Goal: Task Accomplishment & Management: Manage account settings

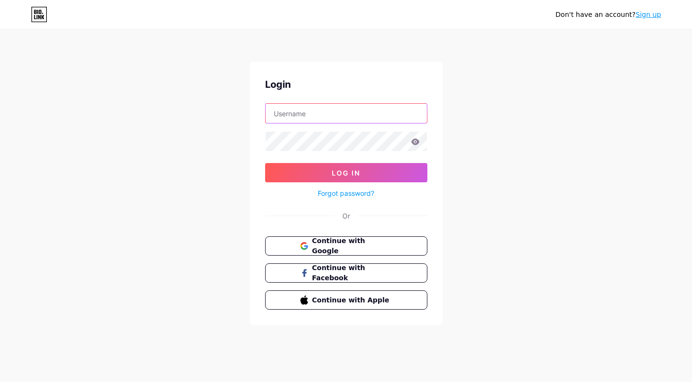
click at [359, 105] on input "text" at bounding box center [346, 113] width 161 height 19
type input "[EMAIL_ADDRESS][DOMAIN_NAME]"
click at [394, 111] on input "[EMAIL_ADDRESS][DOMAIN_NAME]" at bounding box center [346, 113] width 161 height 19
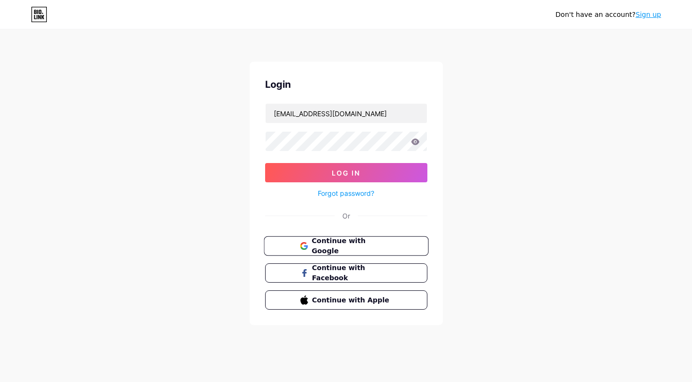
click at [390, 249] on span "Continue with Google" at bounding box center [351, 246] width 81 height 21
click at [343, 244] on span "Continue with Google" at bounding box center [351, 246] width 81 height 21
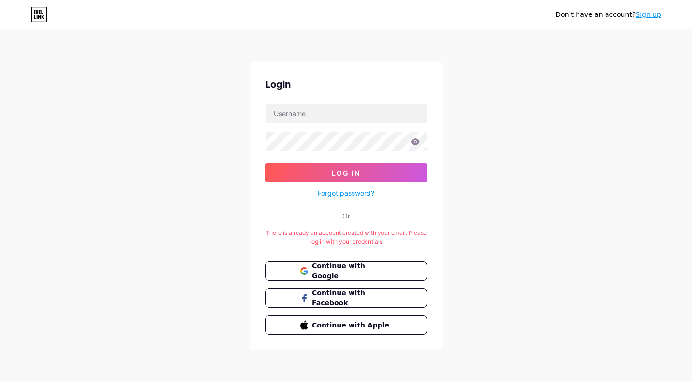
click at [658, 16] on link "Sign up" at bounding box center [648, 15] width 26 height 8
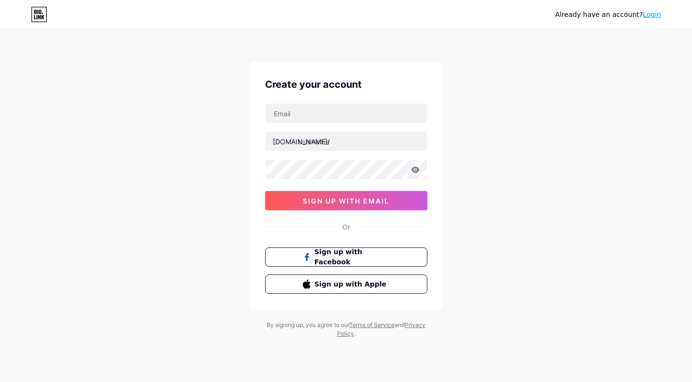
click at [652, 16] on link "Login" at bounding box center [652, 15] width 18 height 8
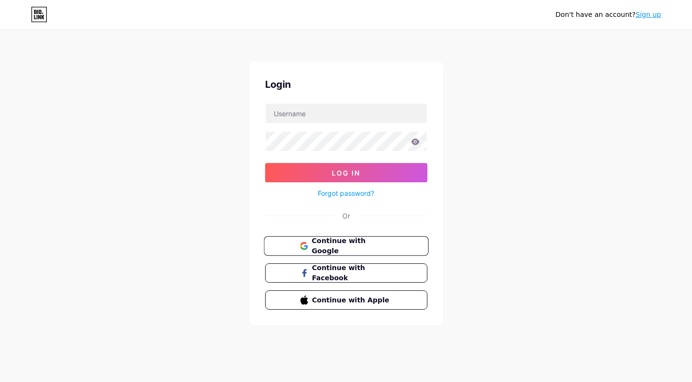
click at [348, 245] on span "Continue with Google" at bounding box center [351, 246] width 81 height 21
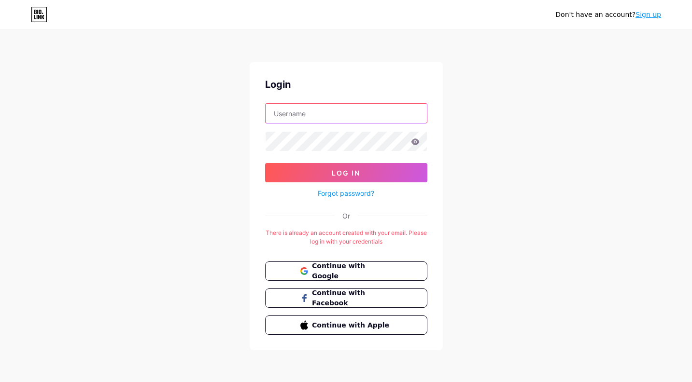
click at [324, 110] on input "text" at bounding box center [346, 113] width 161 height 19
type input "[EMAIL_ADDRESS][DOMAIN_NAME]"
click at [344, 194] on link "Forgot password?" at bounding box center [346, 193] width 56 height 10
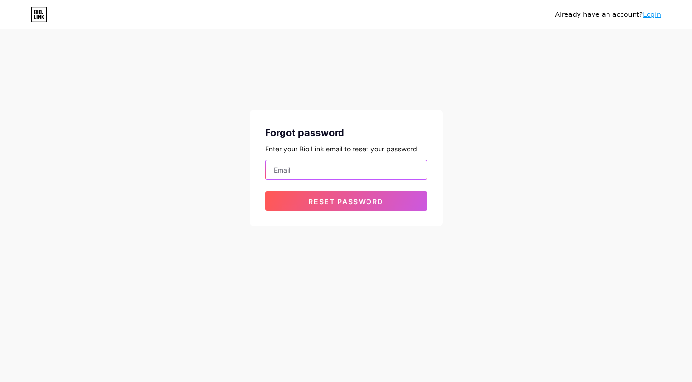
click at [319, 170] on input "email" at bounding box center [346, 169] width 161 height 19
type input "[EMAIL_ADDRESS][DOMAIN_NAME]"
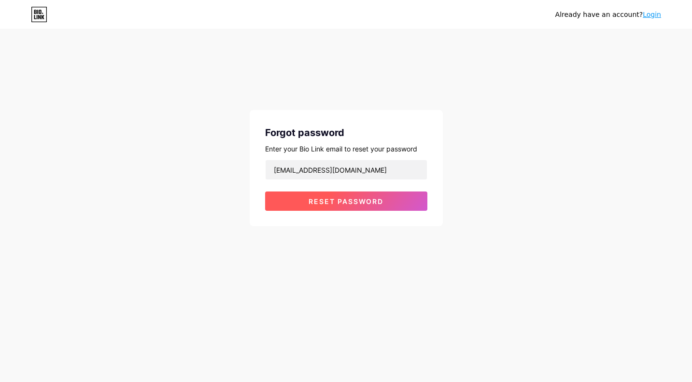
click at [331, 201] on span "Reset password" at bounding box center [345, 201] width 75 height 8
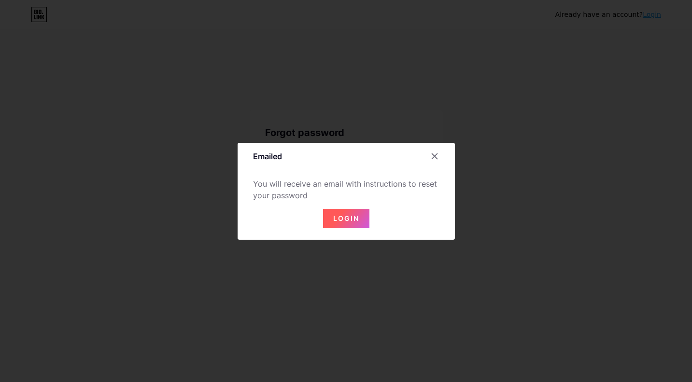
click at [343, 223] on button "Login" at bounding box center [346, 218] width 46 height 19
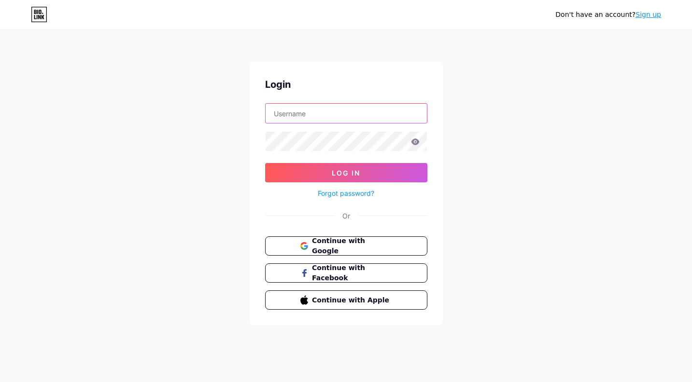
click at [357, 120] on input "text" at bounding box center [346, 113] width 161 height 19
type input "[EMAIL_ADDRESS][DOMAIN_NAME]"
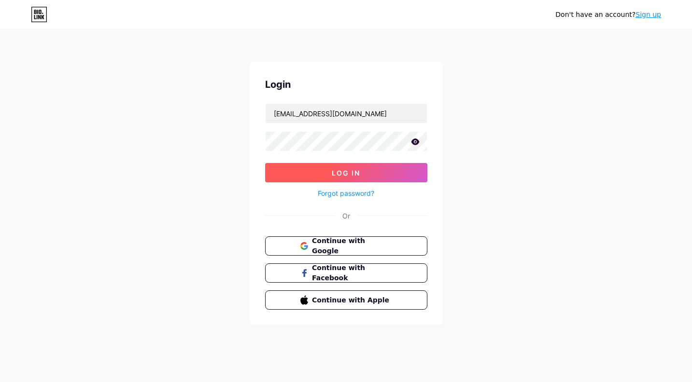
click at [313, 164] on button "Log In" at bounding box center [346, 172] width 162 height 19
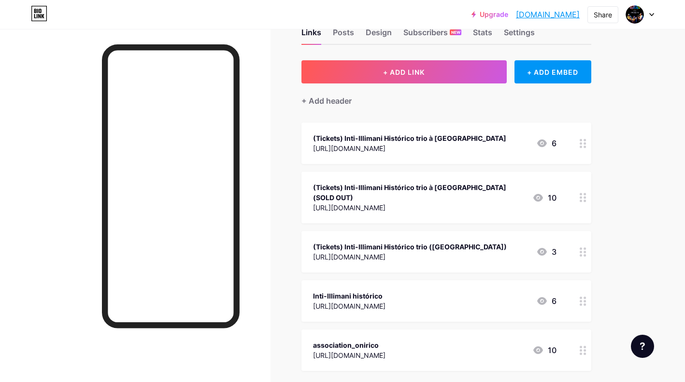
scroll to position [28, 0]
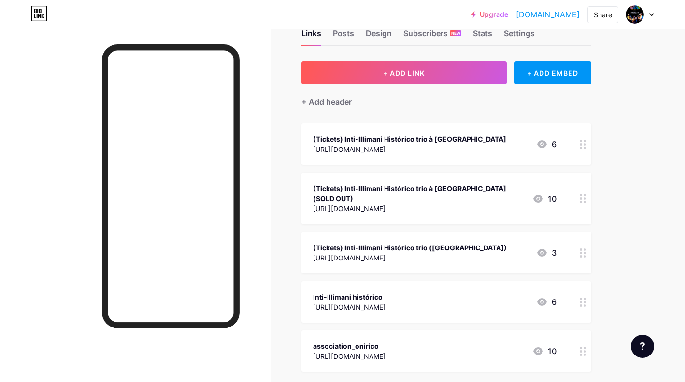
click at [586, 151] on div at bounding box center [582, 145] width 16 height 42
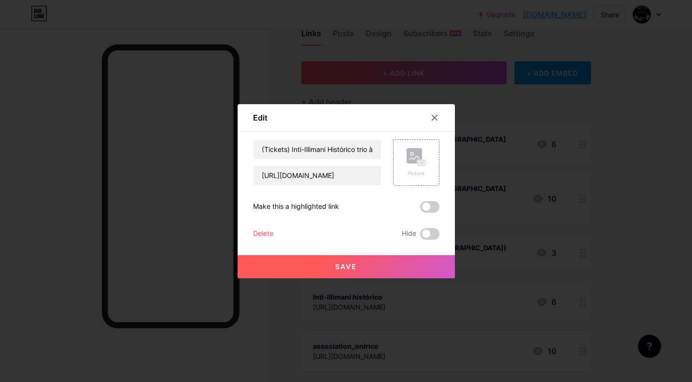
click at [257, 231] on div "Delete" at bounding box center [263, 234] width 20 height 12
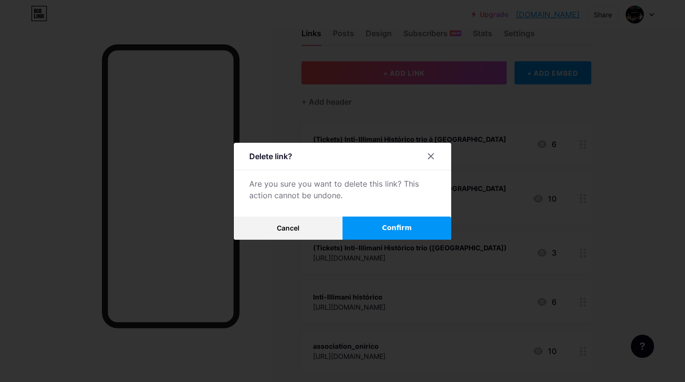
click at [413, 227] on button "Confirm" at bounding box center [396, 228] width 109 height 23
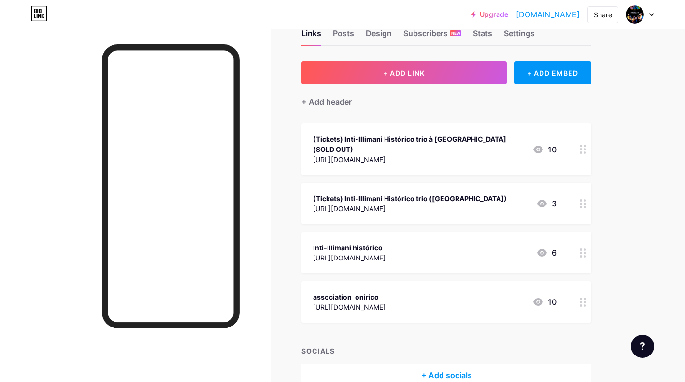
click at [586, 150] on div at bounding box center [582, 150] width 16 height 52
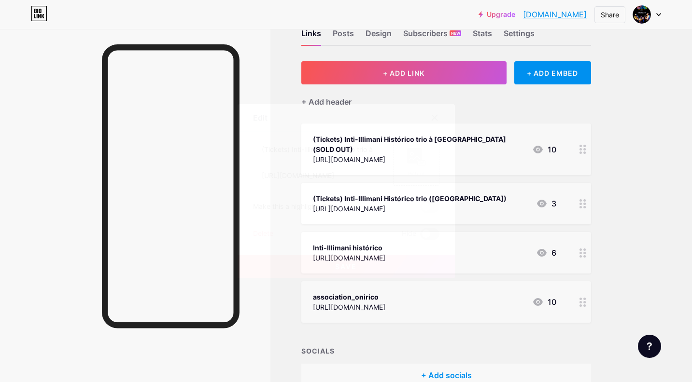
click at [427, 235] on span at bounding box center [429, 234] width 19 height 12
click at [420, 237] on input "checkbox" at bounding box center [420, 237] width 0 height 0
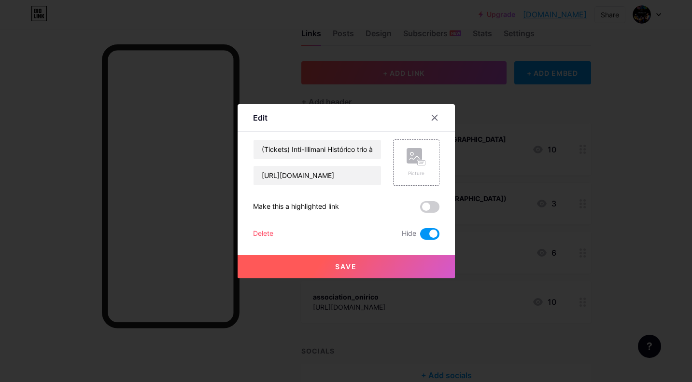
click at [426, 234] on span at bounding box center [429, 234] width 19 height 12
click at [420, 237] on input "checkbox" at bounding box center [420, 237] width 0 height 0
click at [382, 260] on button "Save" at bounding box center [346, 266] width 217 height 23
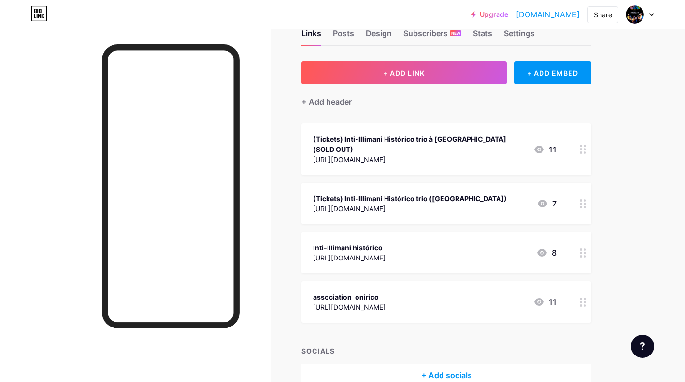
click at [583, 152] on circle at bounding box center [584, 153] width 2 height 2
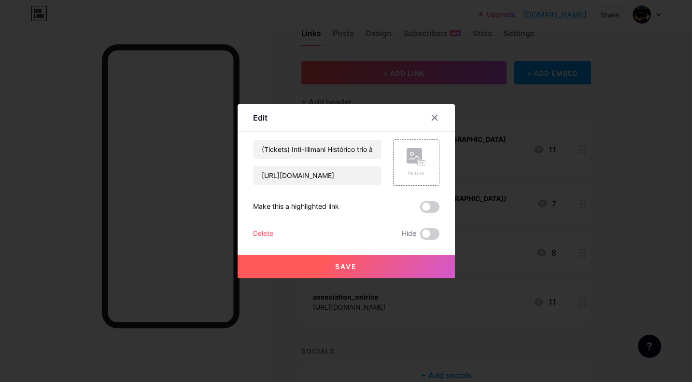
click at [264, 233] on div "Delete" at bounding box center [263, 234] width 20 height 12
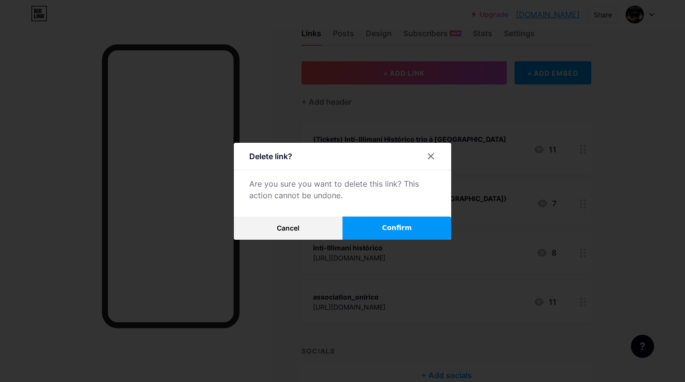
click at [380, 233] on button "Confirm" at bounding box center [396, 228] width 109 height 23
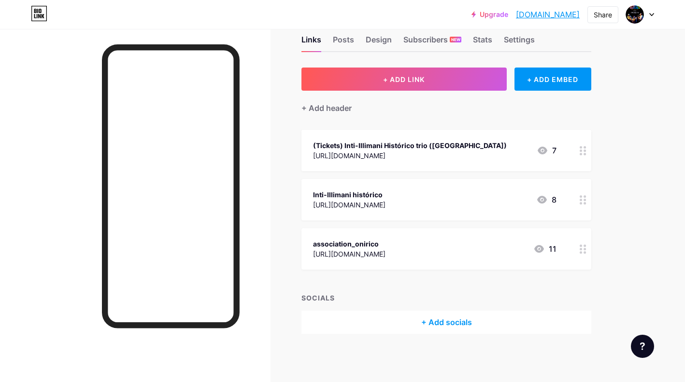
scroll to position [22, 0]
click at [585, 154] on circle at bounding box center [584, 155] width 2 height 2
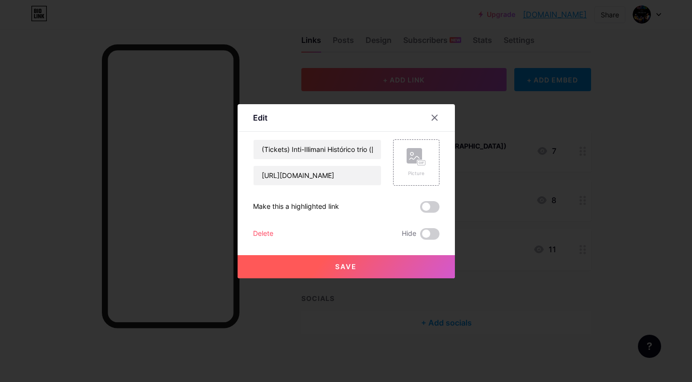
click at [261, 232] on div "Delete" at bounding box center [263, 234] width 20 height 12
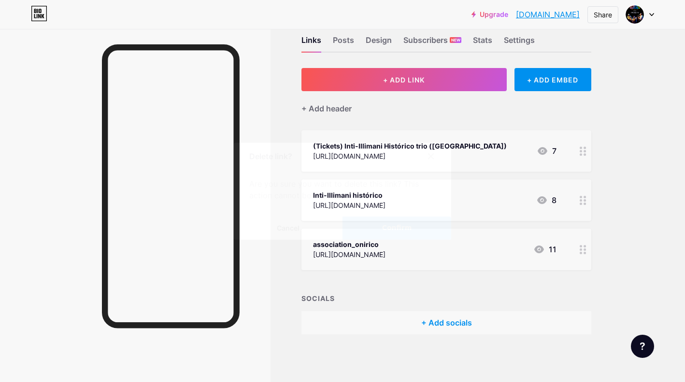
click at [396, 227] on span "Confirm" at bounding box center [397, 228] width 30 height 10
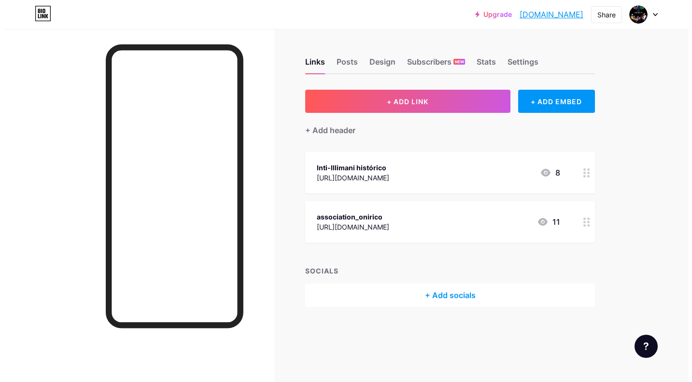
scroll to position [0, 0]
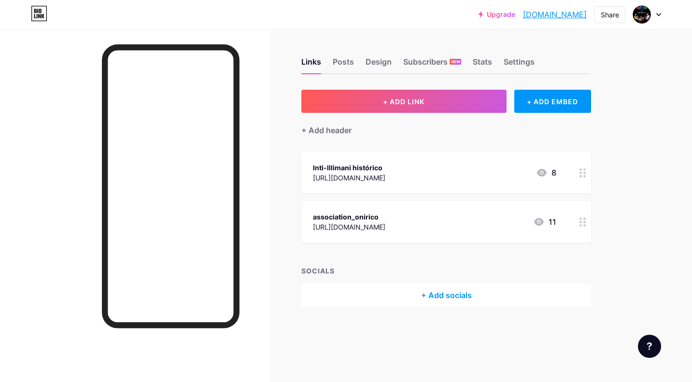
click at [585, 175] on circle at bounding box center [584, 176] width 2 height 2
click at [264, 230] on div "Delete" at bounding box center [263, 234] width 20 height 12
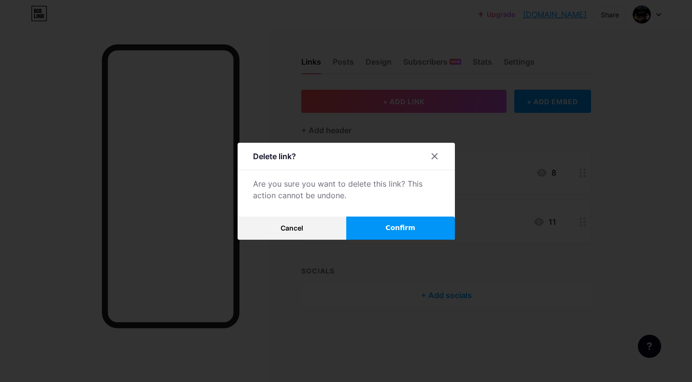
click at [398, 224] on span "Confirm" at bounding box center [400, 228] width 30 height 10
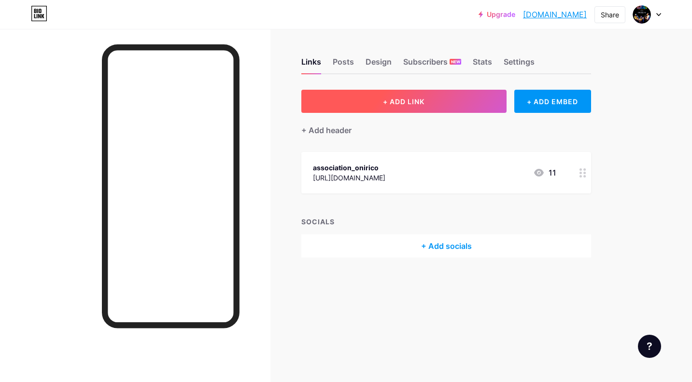
click at [418, 107] on button "+ ADD LINK" at bounding box center [403, 101] width 205 height 23
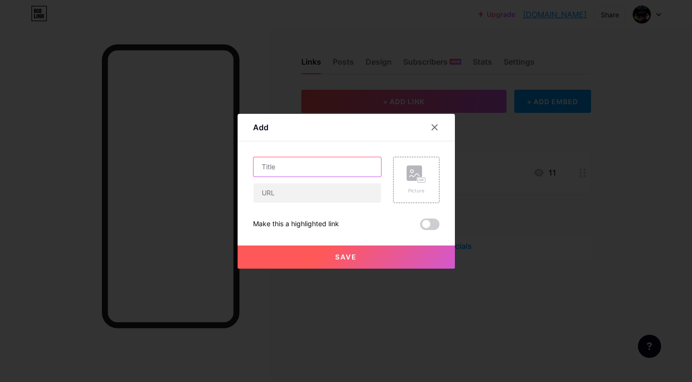
click at [325, 166] on input "text" at bounding box center [316, 166] width 127 height 19
type input "Ana Tijoux + Tonada"
click at [280, 193] on input "text" at bounding box center [316, 192] width 127 height 19
paste input "https://www.seetickets.com/ch/event/bia-ferreira-thais-diarra-fol-2025/jumeaux-…"
type input "https://www.seetickets.com/ch/event/bia-ferreira-thais-diarra-fol-2025/jumeaux-…"
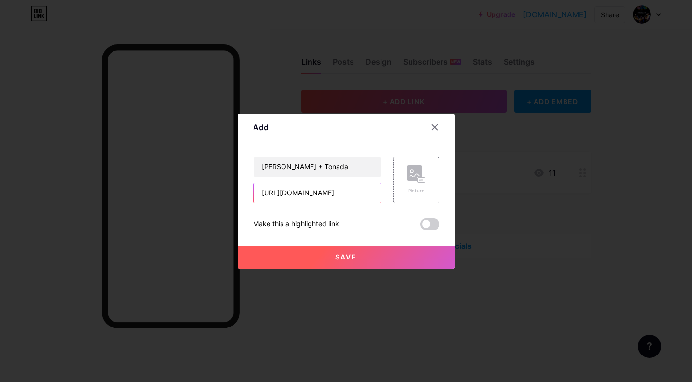
scroll to position [0, 211]
click at [419, 179] on rect at bounding box center [421, 180] width 8 height 5
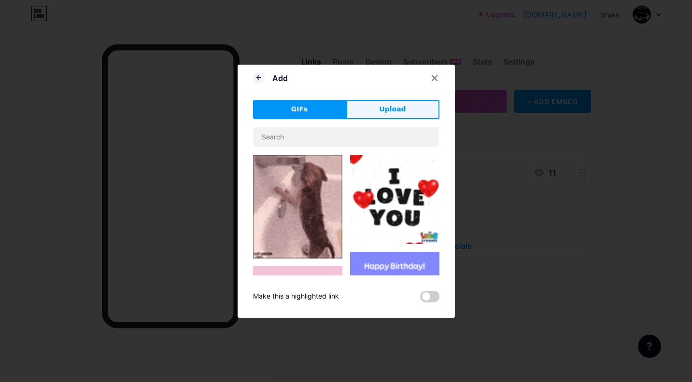
click at [388, 112] on span "Upload" at bounding box center [392, 109] width 27 height 10
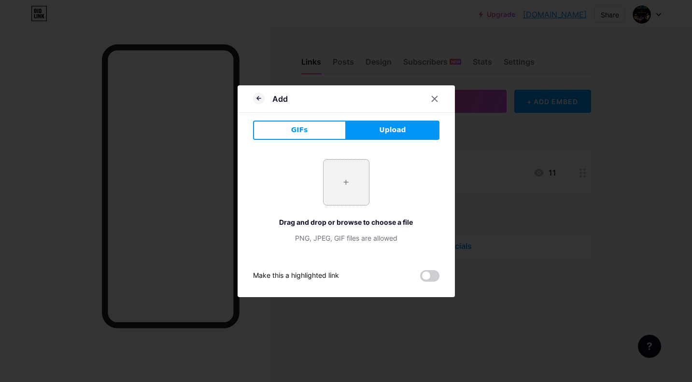
click at [343, 185] on input "file" at bounding box center [345, 182] width 45 height 45
type input "C:\fakepath\3.png"
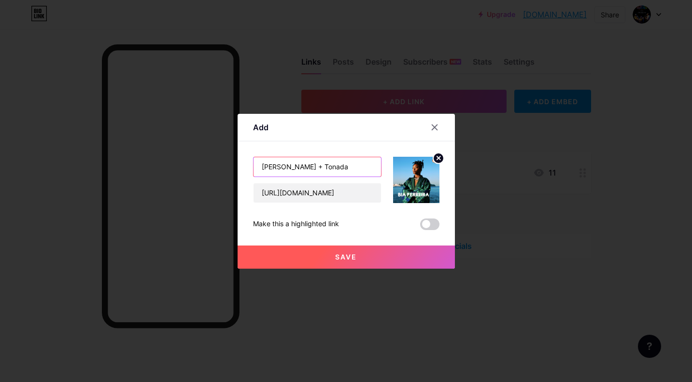
drag, startPoint x: 292, startPoint y: 167, endPoint x: 254, endPoint y: 169, distance: 38.2
click at [254, 169] on input "Ana Tijoux + Tonada" at bounding box center [316, 166] width 127 height 19
click at [339, 167] on input "Bia Ferreira + Tonada" at bounding box center [316, 166] width 127 height 19
click at [257, 167] on input "Bia Ferreira + Thaïs Diarra (4.10.2025)" at bounding box center [316, 166] width 127 height 19
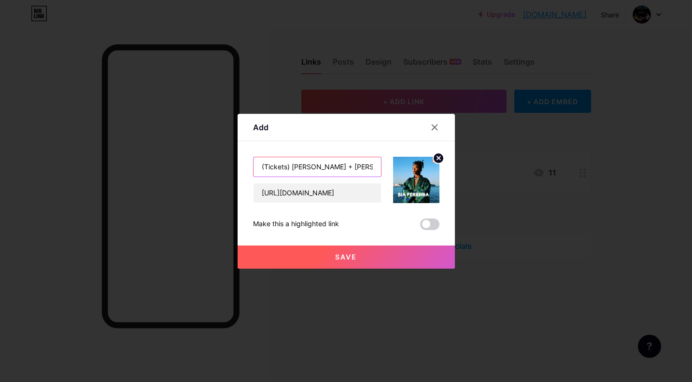
click at [363, 164] on input "(Tickets) Bia Ferreira + Thaïs Diarra (4.10.2025)" at bounding box center [316, 166] width 127 height 19
drag, startPoint x: 370, startPoint y: 168, endPoint x: 333, endPoint y: 168, distance: 37.2
click at [333, 168] on input "(Tickets) Bia Ferreira + Thaïs Diarra (4.10.2025)" at bounding box center [316, 166] width 127 height 19
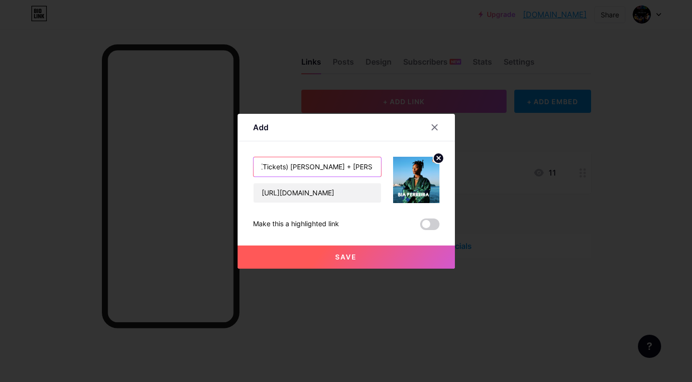
type input "(Tickets) Bia Ferreira + Thaïs Diarra"
click at [329, 257] on button "Save" at bounding box center [346, 257] width 217 height 23
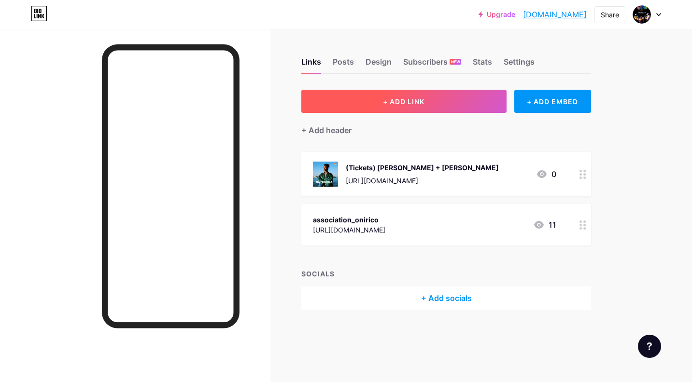
click at [431, 108] on button "+ ADD LINK" at bounding box center [403, 101] width 205 height 23
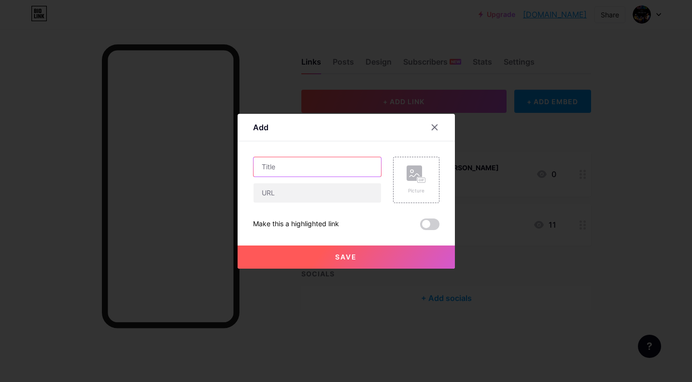
click at [298, 163] on input "text" at bounding box center [316, 166] width 127 height 19
type input "Ana Tijoux + Tonada"
click at [409, 185] on div "Picture" at bounding box center [415, 180] width 19 height 29
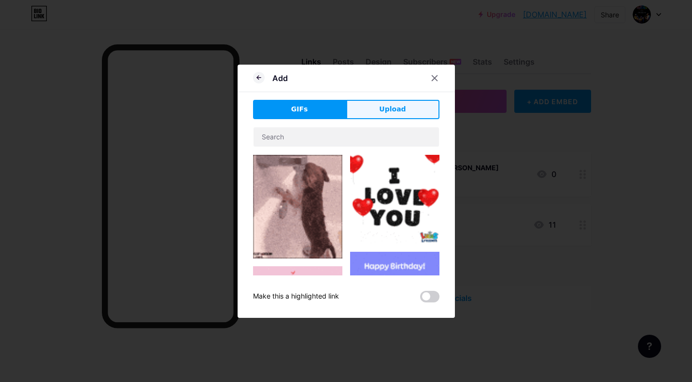
click at [385, 114] on button "Upload" at bounding box center [392, 109] width 93 height 19
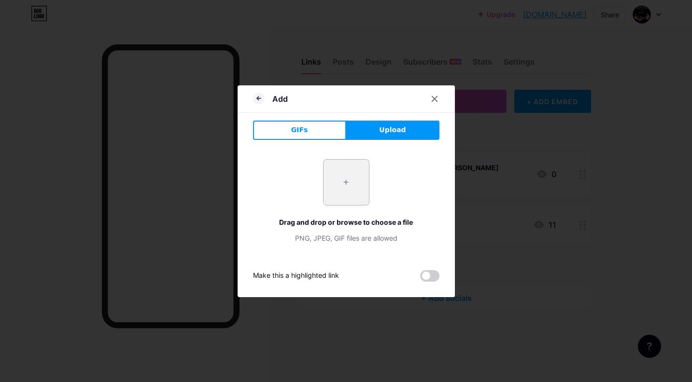
click at [352, 179] on input "file" at bounding box center [345, 182] width 45 height 45
type input "C:\fakepath\2.png"
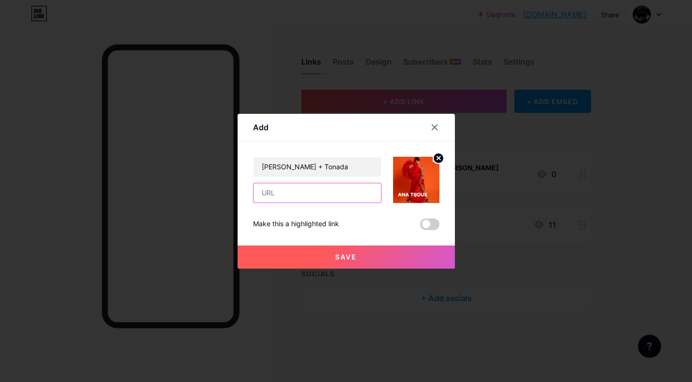
click at [283, 192] on input "text" at bounding box center [316, 192] width 127 height 19
paste input "https://www.seetickets.com/ch/event/ana-tijoux-tonada-fol-2025/jumeaux-jazz-clu…"
type input "https://www.seetickets.com/ch/event/ana-tijoux-tonada-fol-2025/jumeaux-jazz-clu…"
click at [361, 222] on div "Make this a highlighted link" at bounding box center [346, 225] width 186 height 12
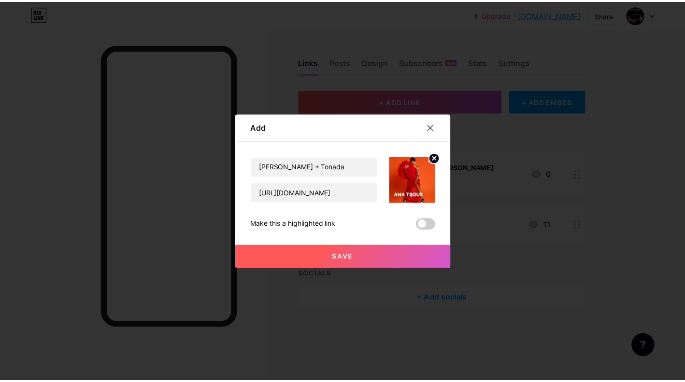
scroll to position [0, 0]
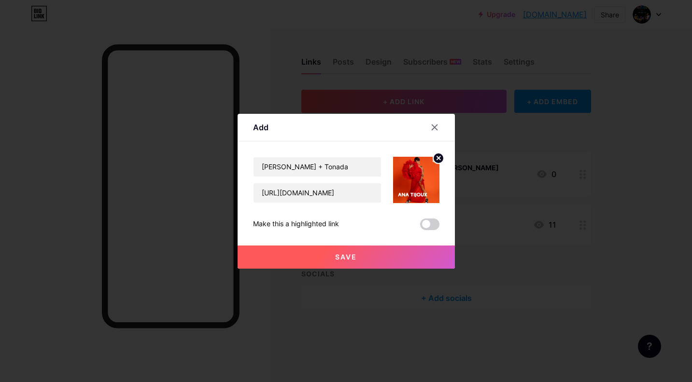
click at [354, 255] on button "Save" at bounding box center [346, 257] width 217 height 23
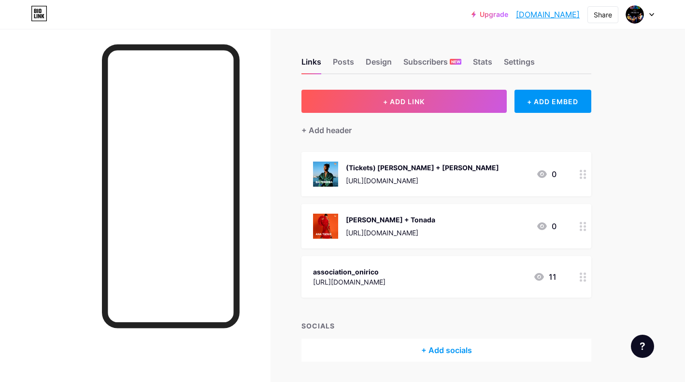
click at [580, 226] on circle at bounding box center [580, 226] width 2 height 2
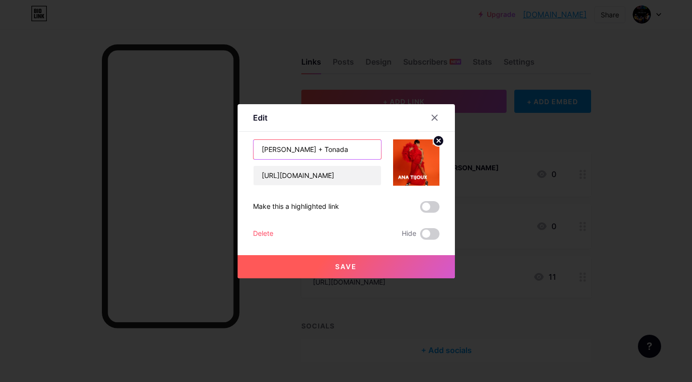
click at [258, 148] on input "Ana Tijoux + Tonada" at bounding box center [316, 149] width 127 height 19
type input "(Tickets) Ana Tijoux + Tonada"
click at [313, 265] on button "Save" at bounding box center [346, 266] width 217 height 23
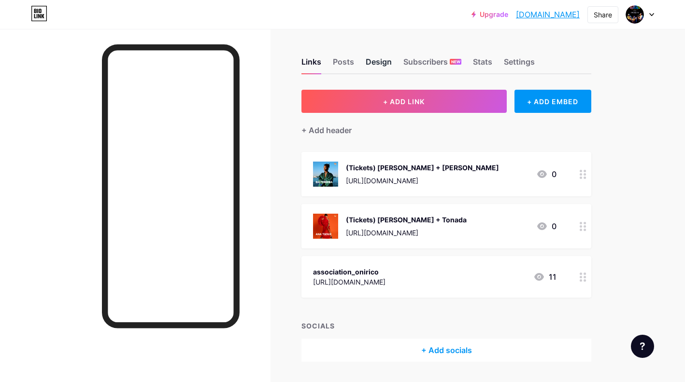
click at [377, 62] on div "Design" at bounding box center [378, 64] width 26 height 17
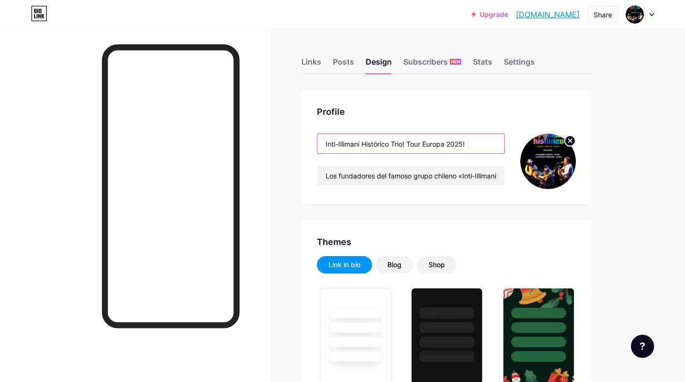
click at [405, 149] on input "Inti-Illimani Histórico Trio! Tour Europa 2025!" at bounding box center [410, 143] width 187 height 19
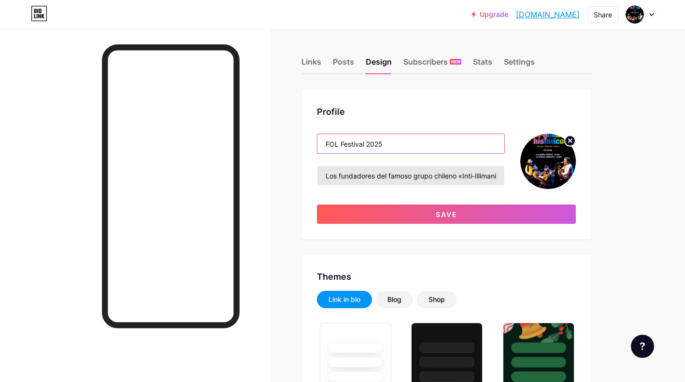
type input "FOL Festival 2025"
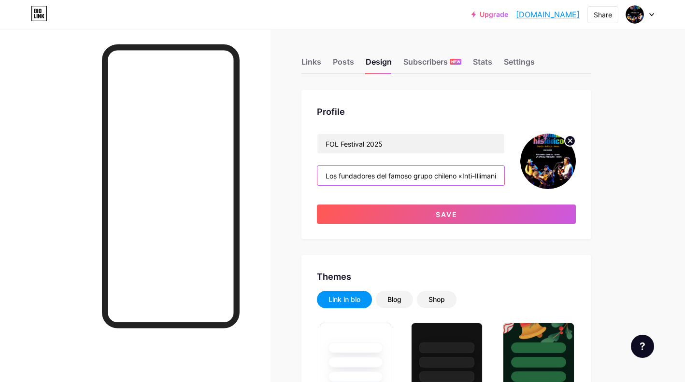
click at [405, 179] on input "Los fundadores del famoso grupo chileno «Inti-Illimani» (Durán, Salinas y Seves…" at bounding box center [410, 175] width 187 height 19
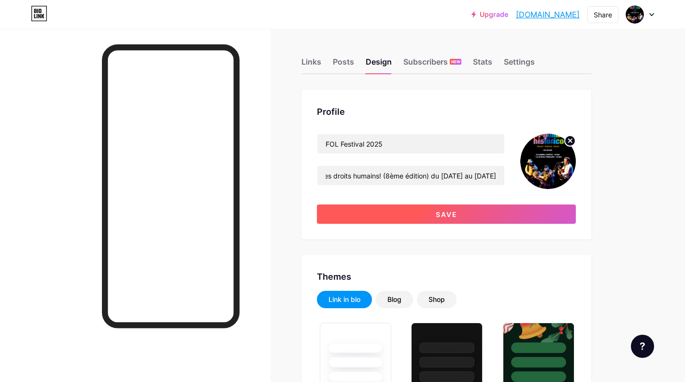
click at [472, 212] on button "Save" at bounding box center [446, 214] width 259 height 19
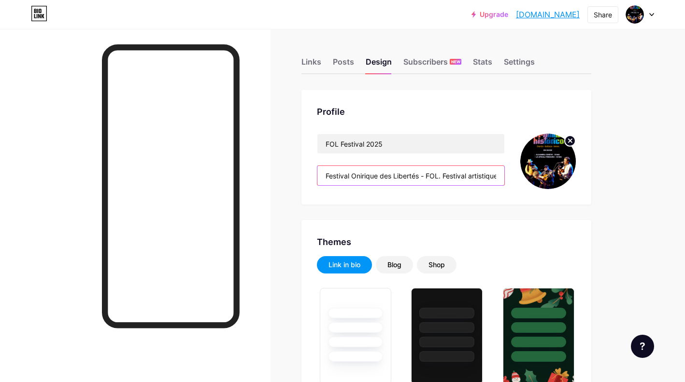
click at [408, 172] on input "Festival Onirique des Libertés - FOL. Festival artistique antiraciste et pour l…" at bounding box center [410, 175] width 187 height 19
click at [444, 177] on input "Festival Onirique des Libertés - FOL. Festival artistique antiraciste et pour l…" at bounding box center [410, 175] width 187 height 19
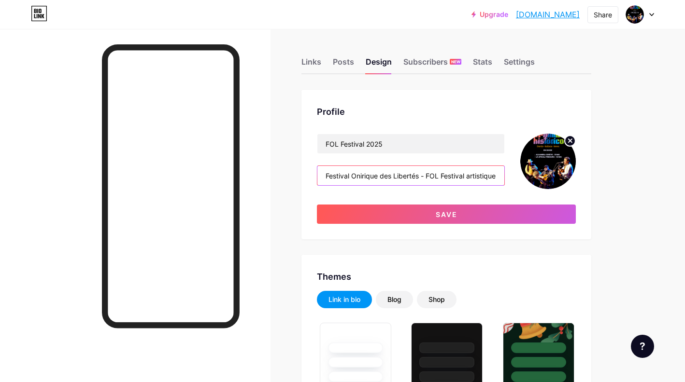
type input "Festival Onirique des Libertés - FOL. Festival artistique antiraciste et pour l…"
click at [552, 157] on img at bounding box center [548, 162] width 56 height 56
click at [549, 159] on img at bounding box center [548, 162] width 56 height 56
click at [571, 141] on icon at bounding box center [569, 140] width 3 height 3
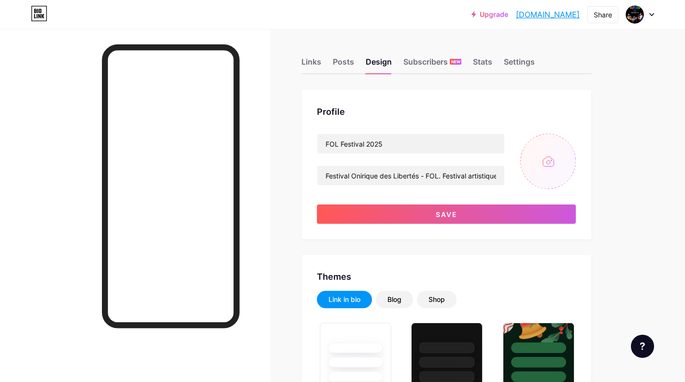
click at [547, 161] on input "file" at bounding box center [548, 162] width 56 height 56
type input "C:\fakepath\logo_1_FOL_cinema.png"
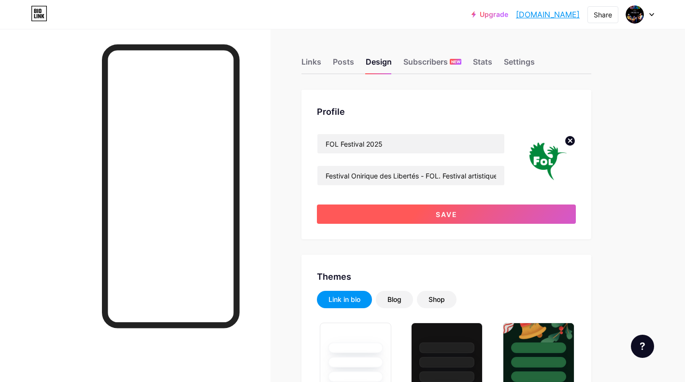
click at [465, 217] on button "Save" at bounding box center [446, 214] width 259 height 19
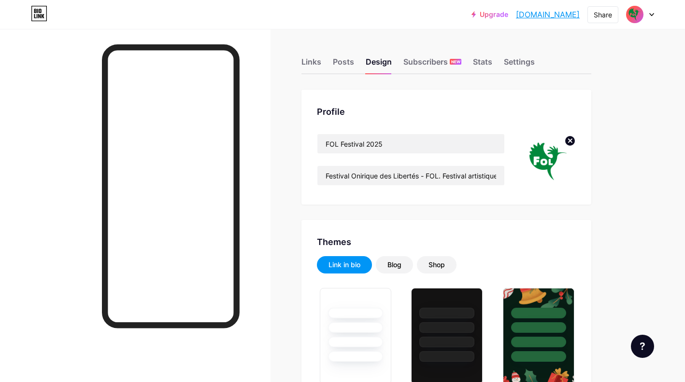
click at [571, 141] on circle at bounding box center [569, 141] width 11 height 11
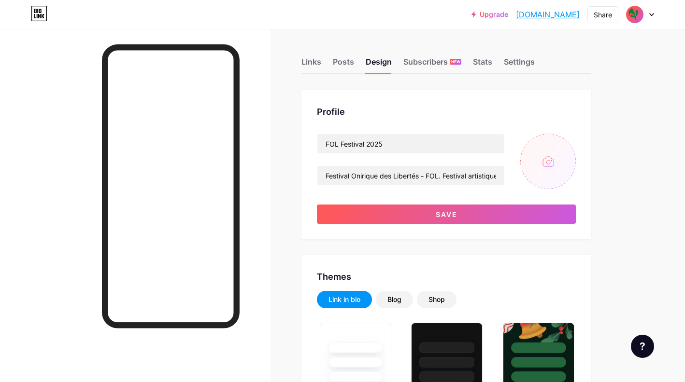
click at [542, 159] on input "file" at bounding box center [548, 162] width 56 height 56
type input "C:\fakepath\LOGO_FOL_seul.png"
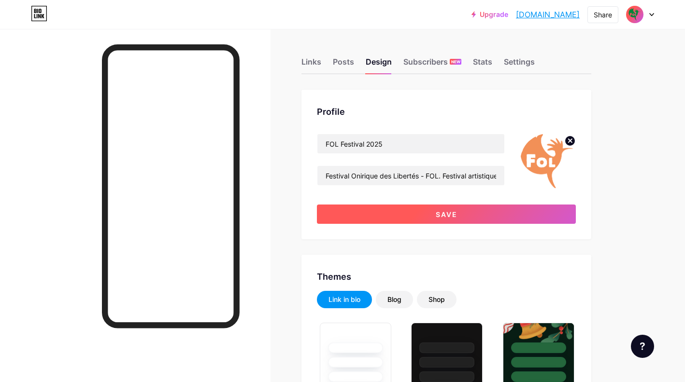
click at [465, 213] on button "Save" at bounding box center [446, 214] width 259 height 19
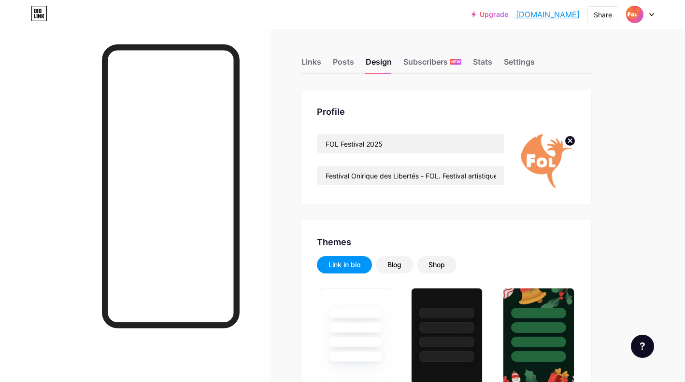
click at [543, 157] on img at bounding box center [548, 162] width 56 height 56
click at [537, 162] on img at bounding box center [548, 162] width 56 height 56
click at [344, 64] on div "Posts" at bounding box center [343, 64] width 21 height 17
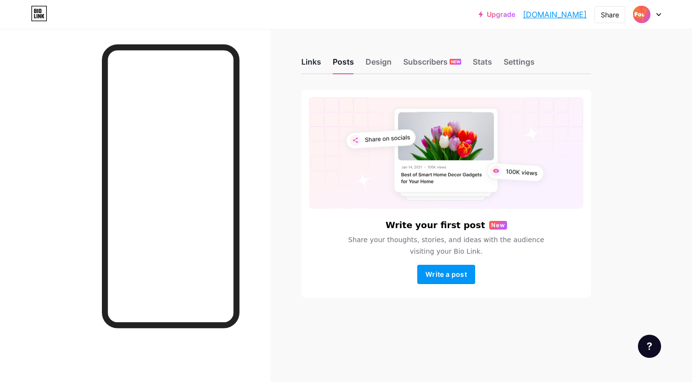
click at [311, 62] on div "Links" at bounding box center [311, 64] width 20 height 17
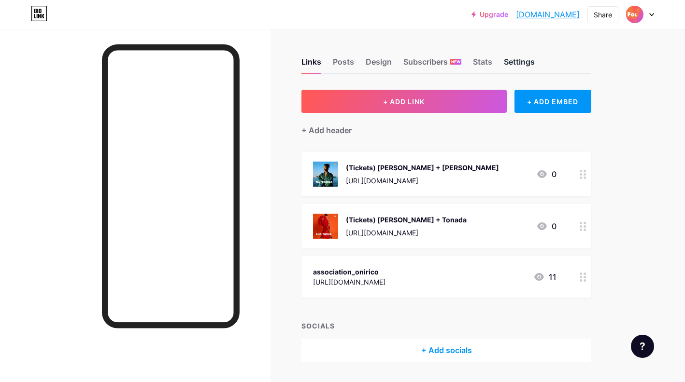
click at [528, 70] on div "Settings" at bounding box center [519, 64] width 31 height 17
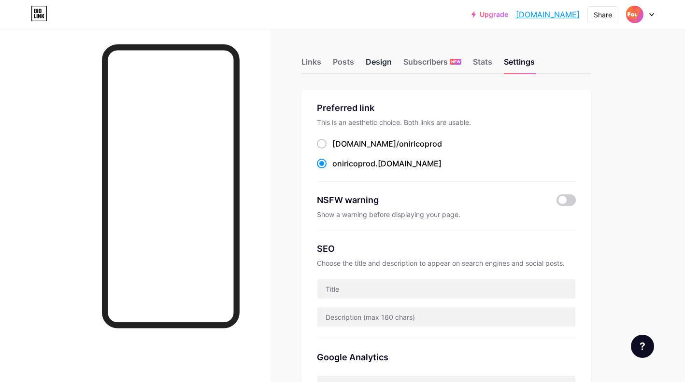
click at [378, 65] on div "Design" at bounding box center [378, 64] width 26 height 17
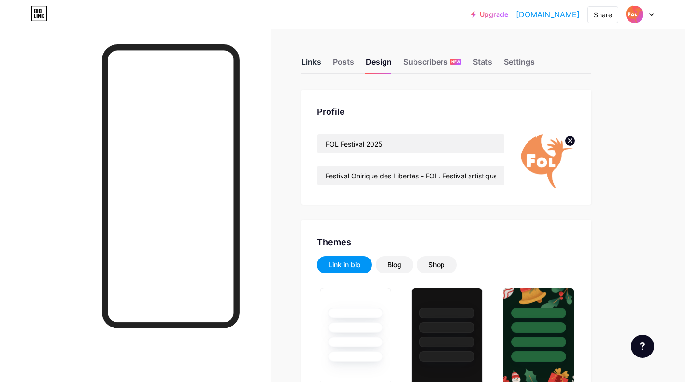
click at [316, 63] on div "Links" at bounding box center [311, 64] width 20 height 17
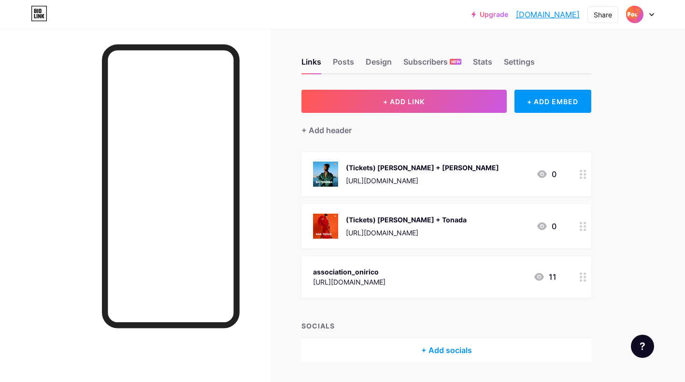
click at [583, 280] on icon at bounding box center [582, 277] width 7 height 9
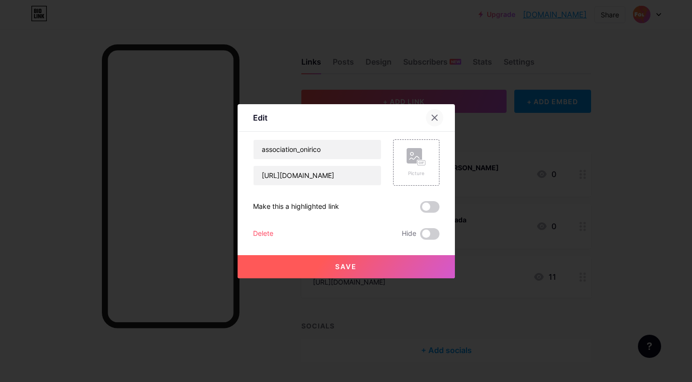
click at [432, 116] on icon at bounding box center [434, 117] width 5 height 5
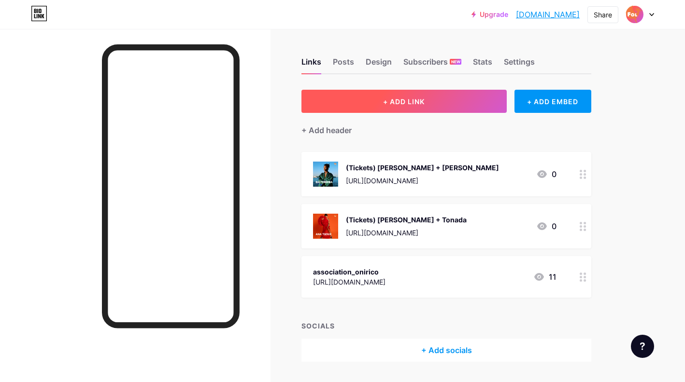
click at [434, 106] on button "+ ADD LINK" at bounding box center [403, 101] width 205 height 23
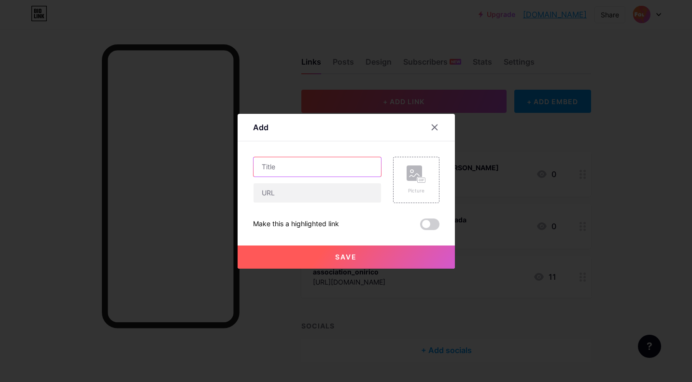
click at [315, 168] on input "text" at bounding box center [316, 166] width 127 height 19
type input "FOL Festival 2025"
click at [418, 181] on rect at bounding box center [421, 180] width 8 height 5
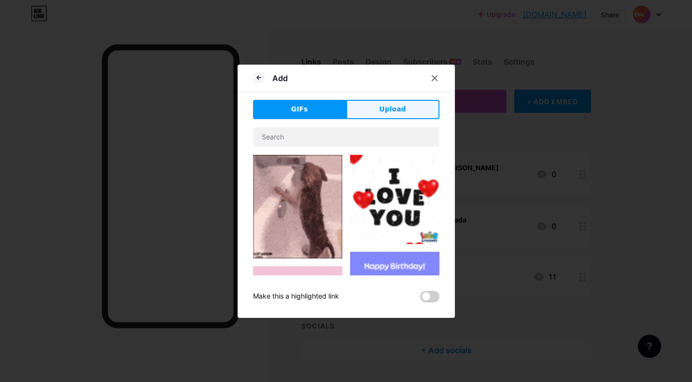
click at [382, 109] on span "Upload" at bounding box center [392, 109] width 27 height 10
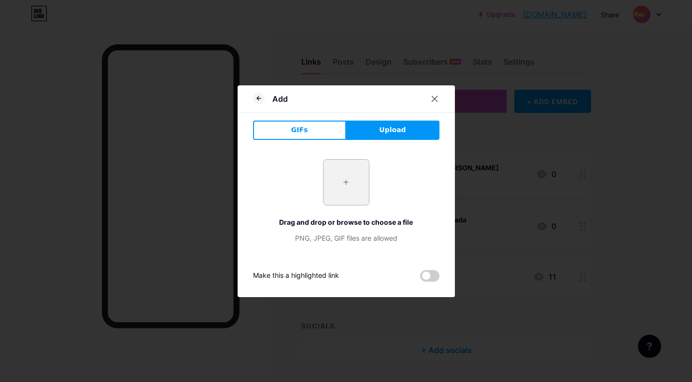
click at [346, 184] on input "file" at bounding box center [345, 182] width 45 height 45
type input "C:\fakepath\logo_1_FOL_cinema.png"
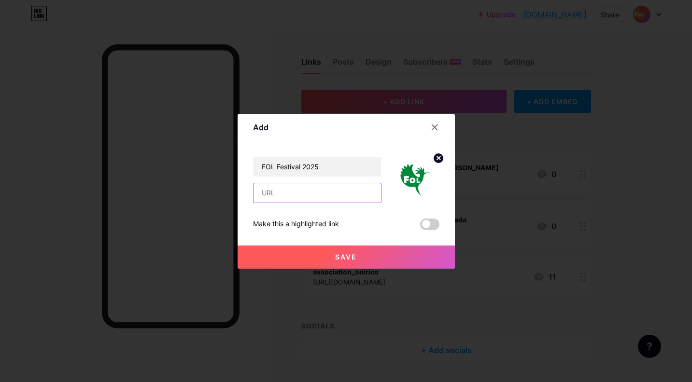
click at [296, 192] on input "text" at bounding box center [316, 192] width 127 height 19
type input "www.folfestival.org"
click at [351, 258] on span "Save" at bounding box center [346, 257] width 22 height 8
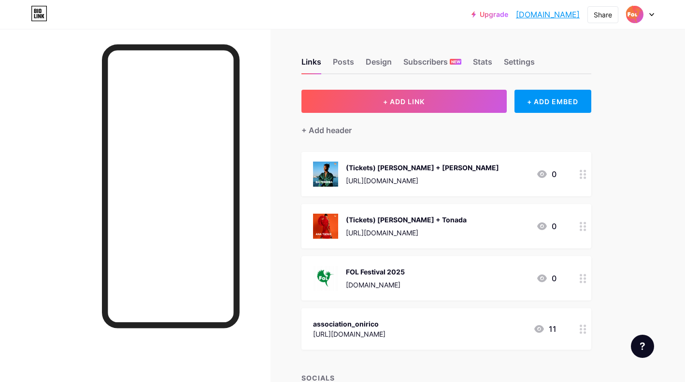
click at [580, 328] on circle at bounding box center [580, 329] width 2 height 2
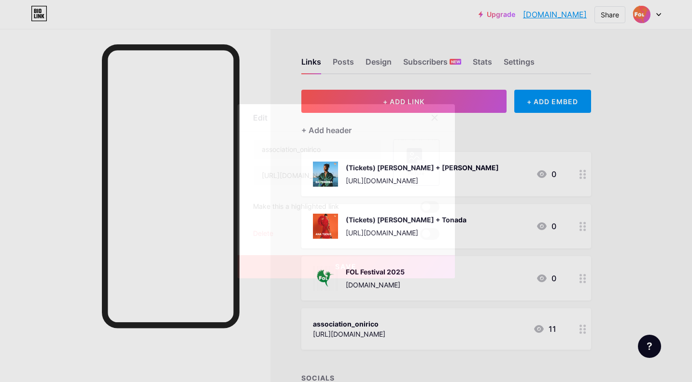
click at [422, 159] on div "Picture" at bounding box center [416, 163] width 46 height 46
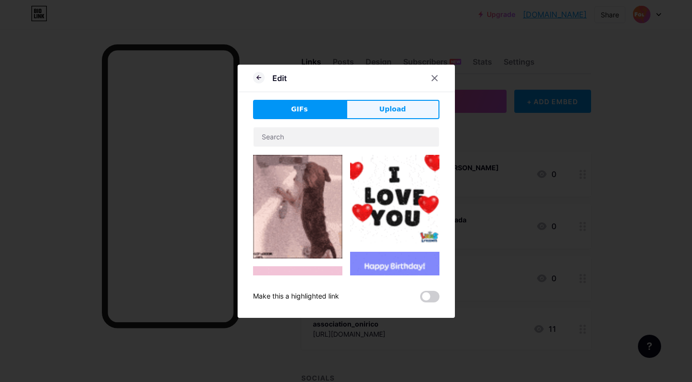
click at [374, 101] on button "Upload" at bounding box center [392, 109] width 93 height 19
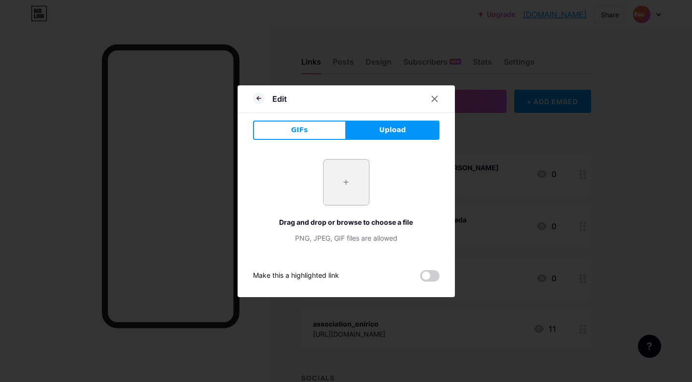
click at [339, 182] on input "file" at bounding box center [345, 182] width 45 height 45
type input "C:\fakepath\ONIRICO.png"
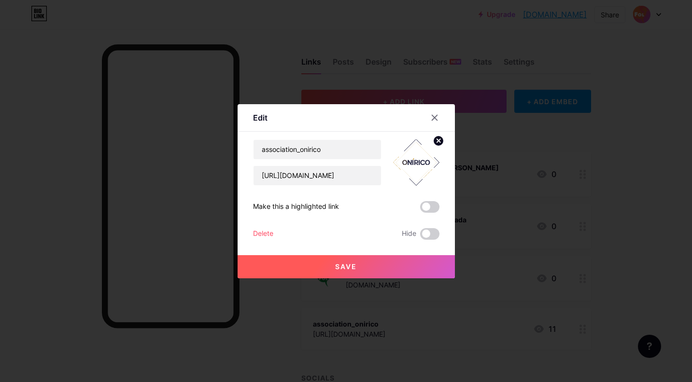
click at [346, 269] on span "Save" at bounding box center [346, 267] width 22 height 8
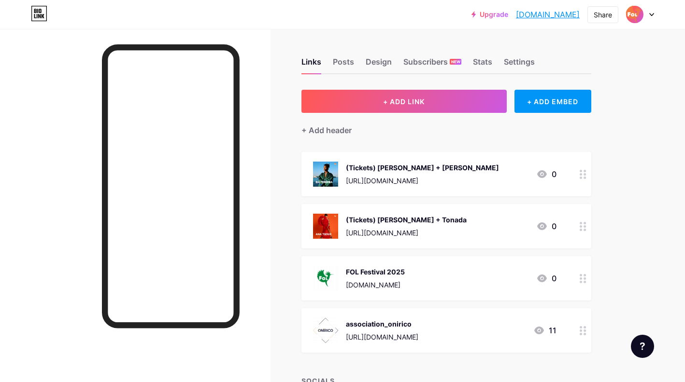
click at [585, 280] on icon at bounding box center [582, 278] width 7 height 9
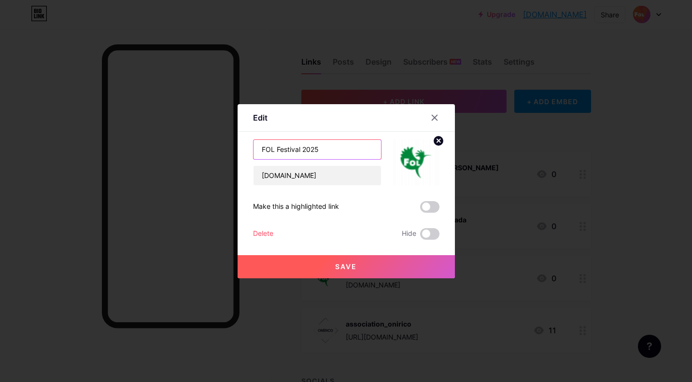
click at [256, 152] on input "FOL Festival 2025" at bounding box center [316, 149] width 127 height 19
type input "(web) FOL Festival 2025"
click at [310, 271] on button "Save" at bounding box center [346, 266] width 217 height 23
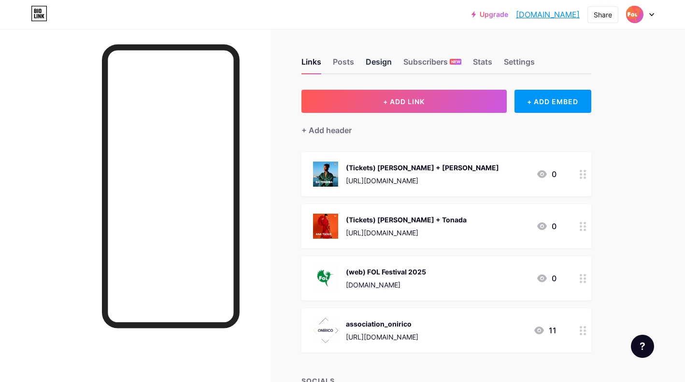
click at [368, 64] on div "Design" at bounding box center [378, 64] width 26 height 17
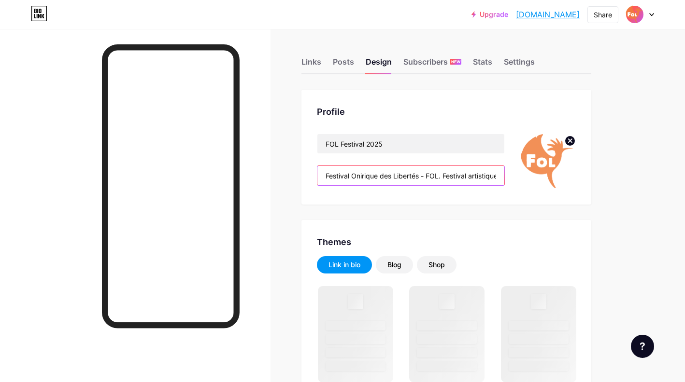
click at [420, 179] on input "Festival Onirique des Libertés - FOL. Festival artistique antiraciste et pour l…" at bounding box center [410, 175] width 187 height 19
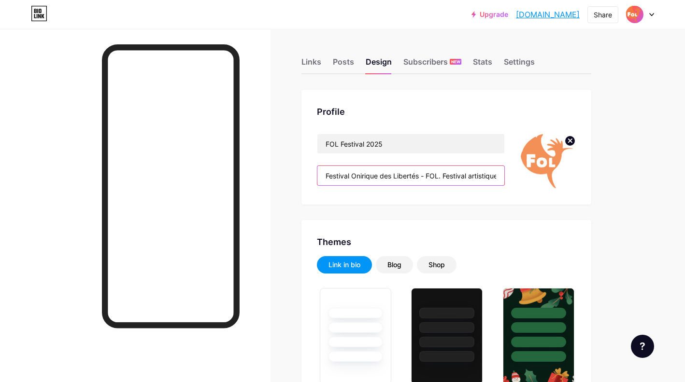
click at [490, 176] on input "Festival Onirique des Libertés - FOL. Festival artistique antiraciste et pour l…" at bounding box center [410, 175] width 187 height 19
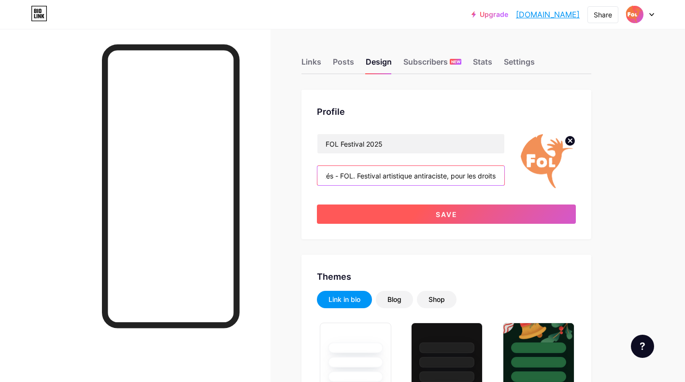
type input "Festival Onirique des Libertés - FOL. Festival artistique antiraciste, pour les…"
click at [455, 210] on span "Save" at bounding box center [446, 214] width 22 height 8
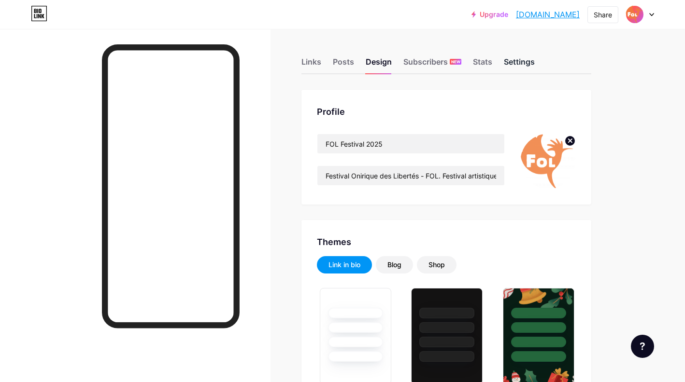
click at [518, 63] on div "Settings" at bounding box center [519, 64] width 31 height 17
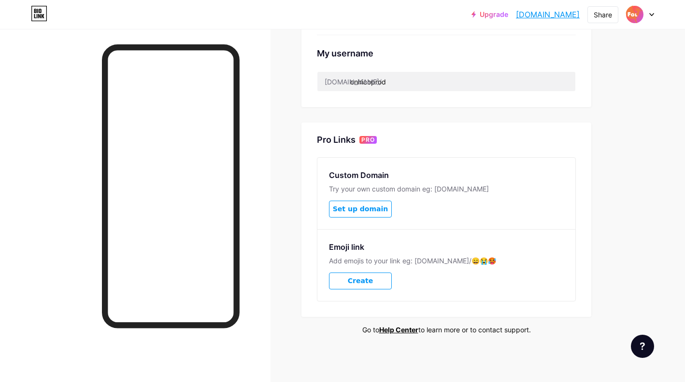
scroll to position [327, 0]
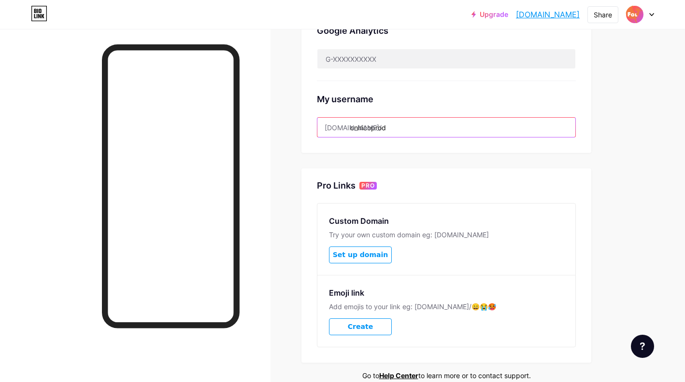
click at [394, 126] on input "oniricoprod" at bounding box center [446, 127] width 258 height 19
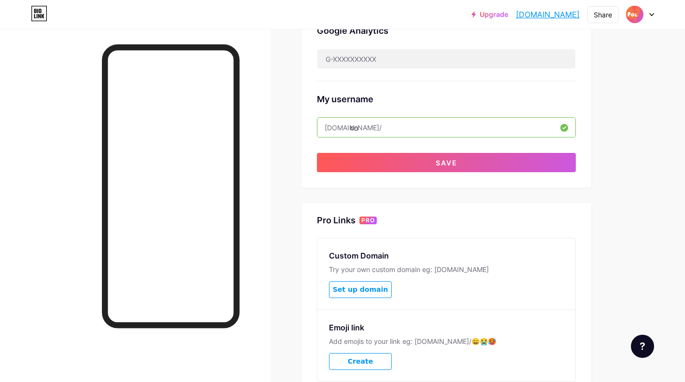
type input "o"
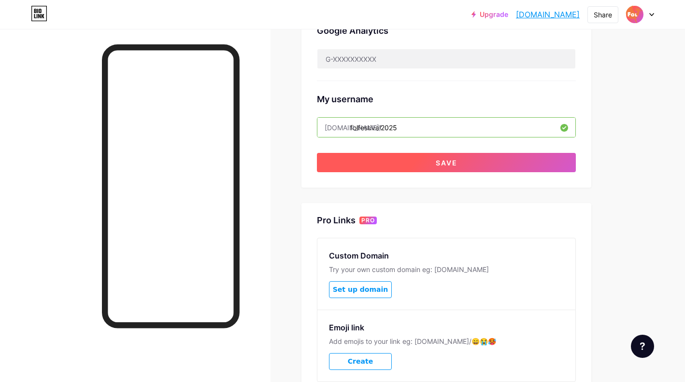
type input "folfestival2025"
click at [533, 161] on button "Save" at bounding box center [446, 162] width 259 height 19
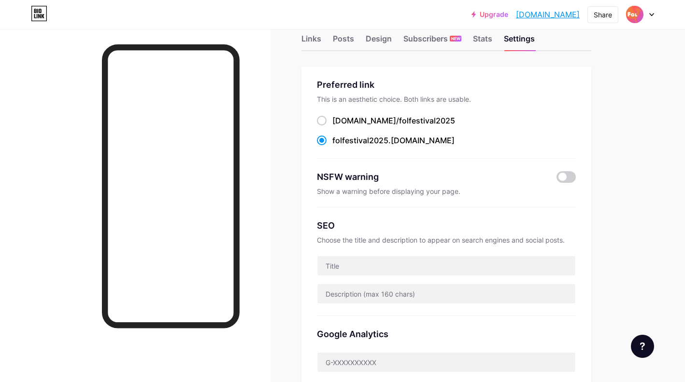
scroll to position [0, 0]
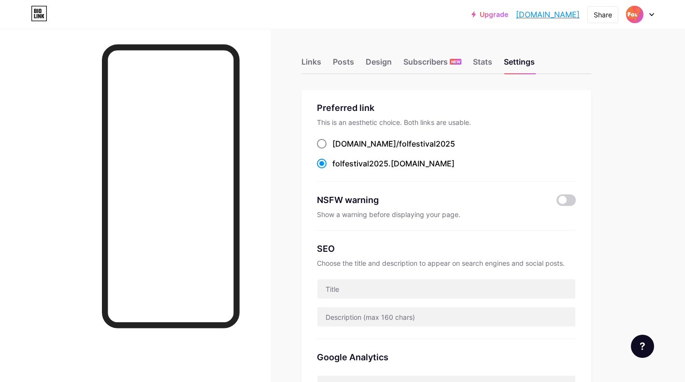
click at [320, 143] on span at bounding box center [322, 144] width 10 height 10
click at [332, 150] on input "bio.link/ folfestival2025" at bounding box center [335, 153] width 6 height 6
radio input "true"
drag, startPoint x: 434, startPoint y: 143, endPoint x: 333, endPoint y: 148, distance: 102.0
click at [333, 148] on div "bio.link/ folfestival2025" at bounding box center [446, 144] width 259 height 12
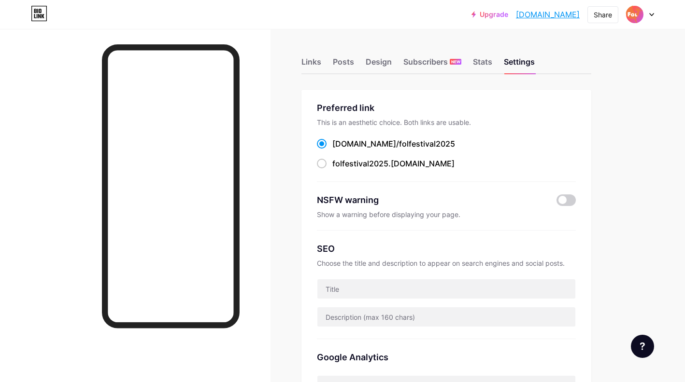
click at [546, 135] on div "Preferred link This is an aesthetic choice. Both links are usable. bio.link/ fo…" at bounding box center [446, 141] width 259 height 81
click at [326, 161] on span at bounding box center [322, 164] width 10 height 10
click at [332, 169] on input "folfestival2025 .bio.link" at bounding box center [335, 172] width 6 height 6
radio input "true"
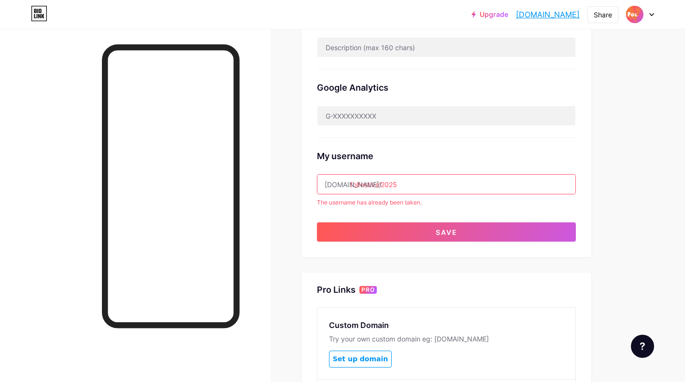
scroll to position [357, 0]
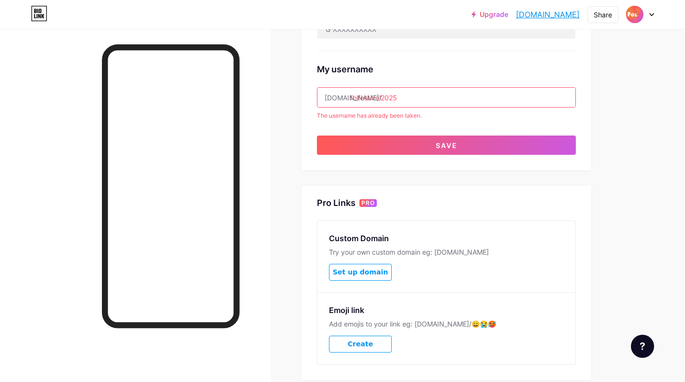
click at [424, 96] on input "folfestival2025" at bounding box center [446, 97] width 258 height 19
click at [624, 167] on div "Links Posts Design Subscribers NEW Stats Settings Preferred link This is an aes…" at bounding box center [315, 59] width 631 height 774
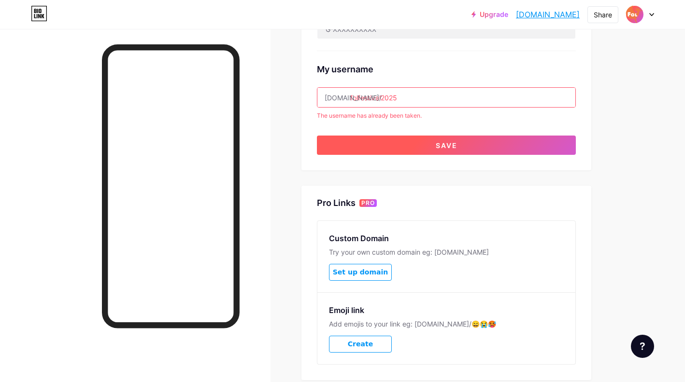
click at [479, 145] on button "Save" at bounding box center [446, 145] width 259 height 19
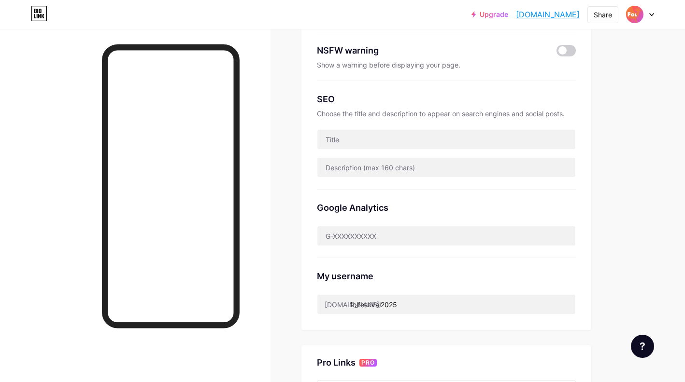
scroll to position [0, 0]
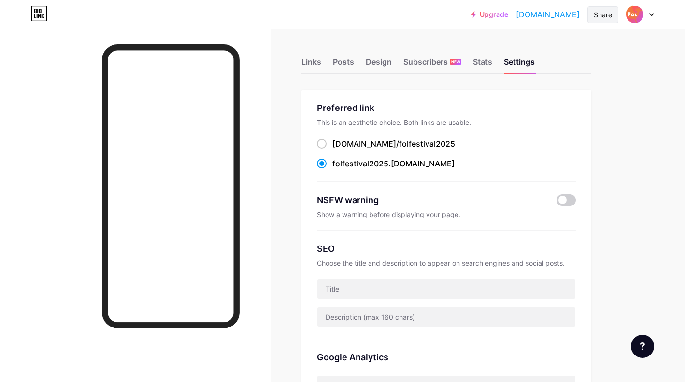
click at [602, 20] on div "Share" at bounding box center [602, 14] width 31 height 17
click at [532, 54] on div "Copy link" at bounding box center [522, 50] width 36 height 12
click at [545, 49] on div "Copy link" at bounding box center [546, 49] width 144 height 23
